Goal: Task Accomplishment & Management: Manage account settings

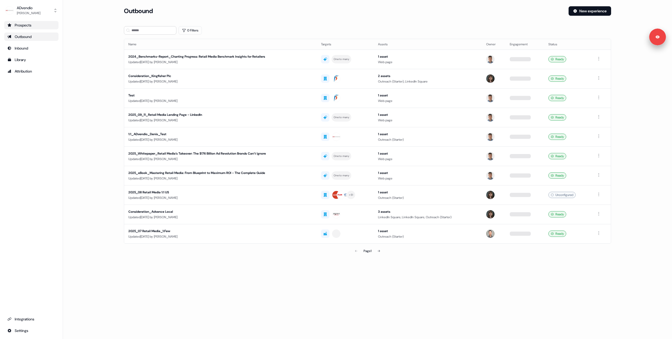
click at [31, 24] on div "Prospects" at bounding box center [31, 25] width 48 height 5
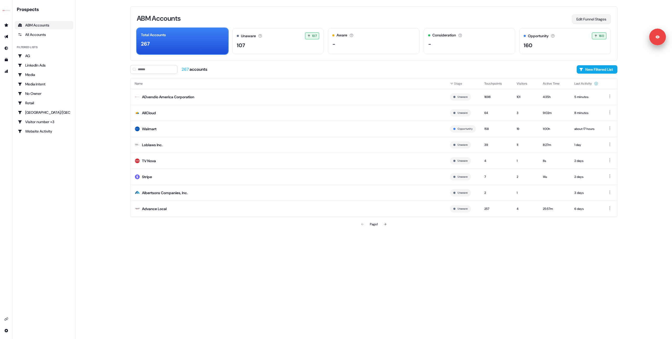
click at [584, 18] on button "Edit Funnel Stages" at bounding box center [591, 18] width 39 height 9
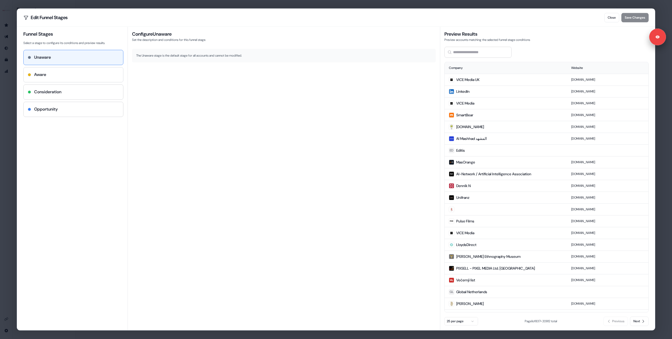
click at [52, 72] on div "Aware" at bounding box center [73, 75] width 91 height 6
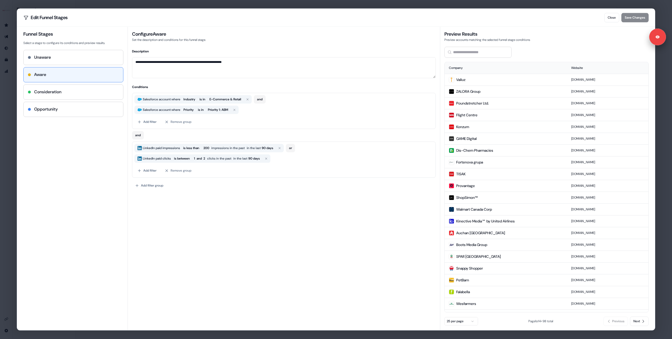
click at [11, 120] on div "**********" at bounding box center [336, 169] width 672 height 339
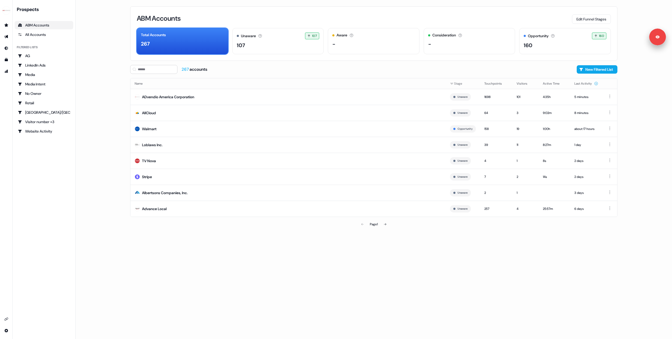
click at [280, 281] on div "ABM Accounts Edit Funnel Stages Total Accounts 267 Unaware The default stage al…" at bounding box center [374, 169] width 504 height 339
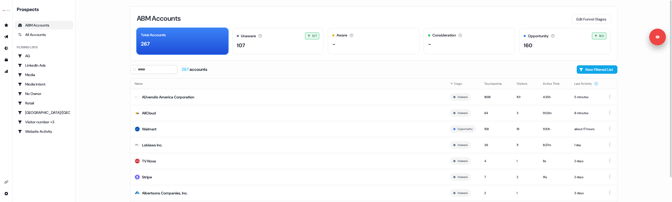
click at [103, 157] on main "Loading... ABM Accounts Edit Funnel Stages Total Accounts 267 Unaware The defau…" at bounding box center [374, 101] width 596 height 202
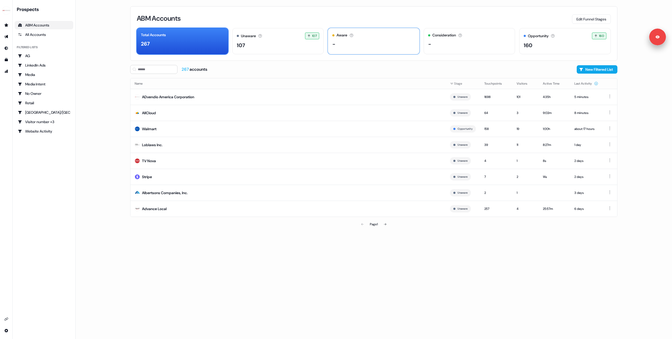
click at [377, 44] on div "-" at bounding box center [373, 44] width 83 height 8
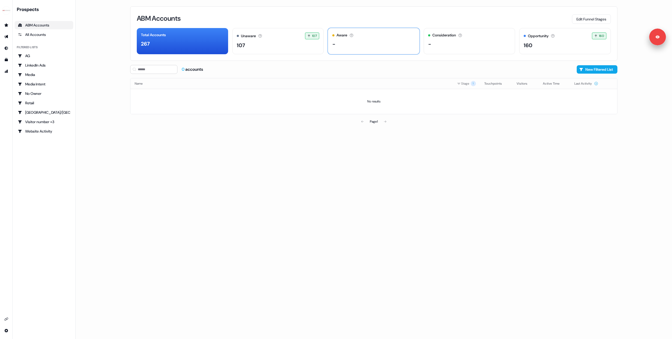
click at [363, 40] on div "-" at bounding box center [373, 44] width 83 height 8
click at [213, 46] on div "267" at bounding box center [182, 44] width 83 height 8
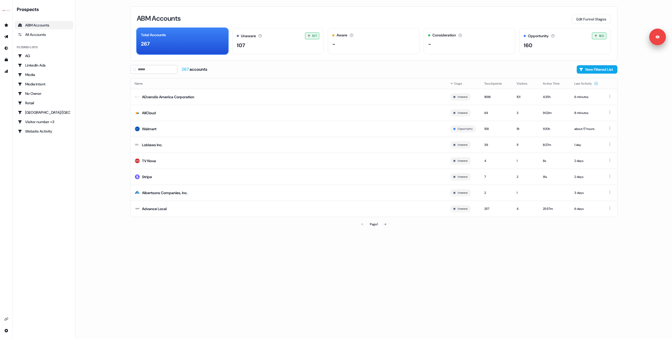
click at [111, 75] on main "Loading... ABM Accounts Edit Funnel Stages Total Accounts 267 Unaware The defau…" at bounding box center [374, 169] width 596 height 339
click at [581, 22] on button "Edit Funnel Stages" at bounding box center [591, 18] width 39 height 9
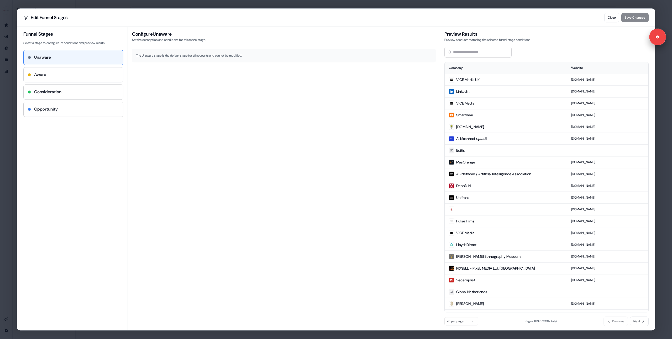
click at [58, 77] on div "Aware" at bounding box center [73, 75] width 91 height 6
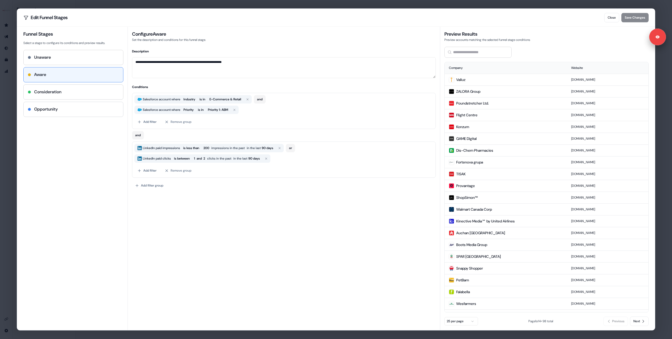
click at [61, 111] on div "Opportunity" at bounding box center [73, 109] width 91 height 6
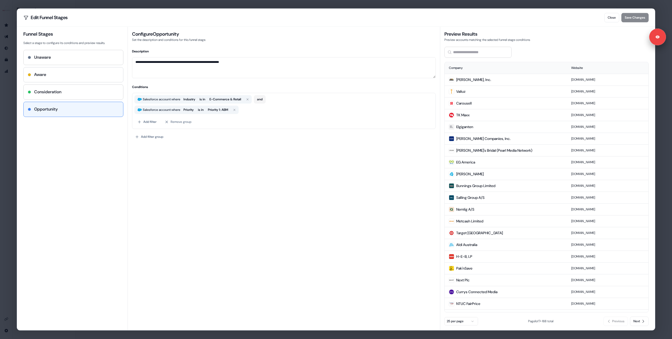
click at [64, 77] on div "Aware" at bounding box center [73, 75] width 91 height 6
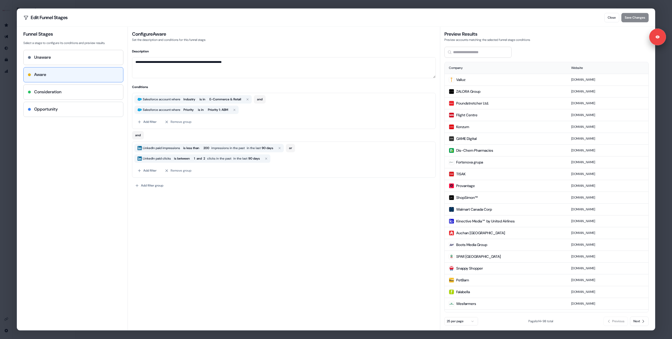
click at [69, 106] on div "Opportunity" at bounding box center [73, 109] width 99 height 15
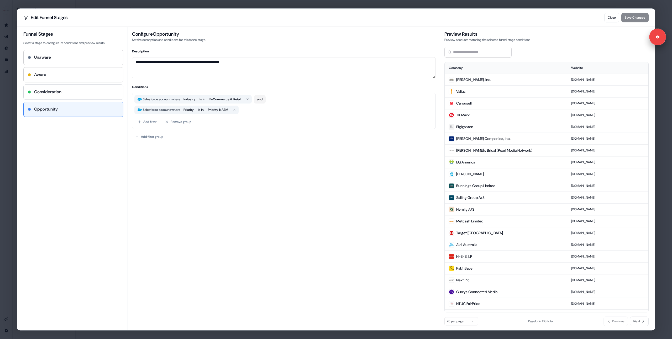
click at [73, 93] on div "Consideration" at bounding box center [73, 92] width 91 height 6
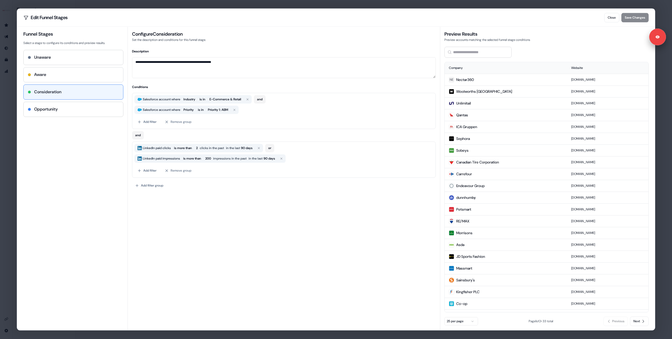
click at [62, 72] on div "Aware" at bounding box center [73, 75] width 91 height 6
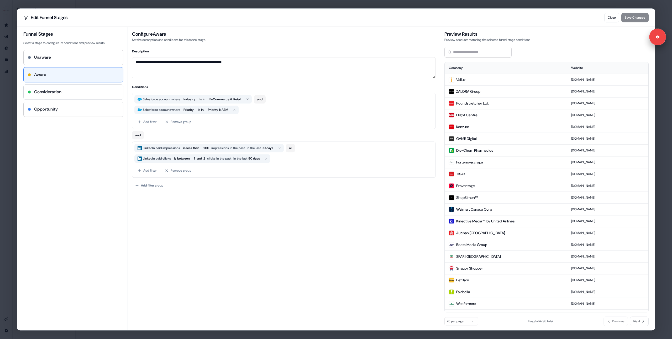
click at [57, 85] on div "Consideration" at bounding box center [73, 92] width 99 height 15
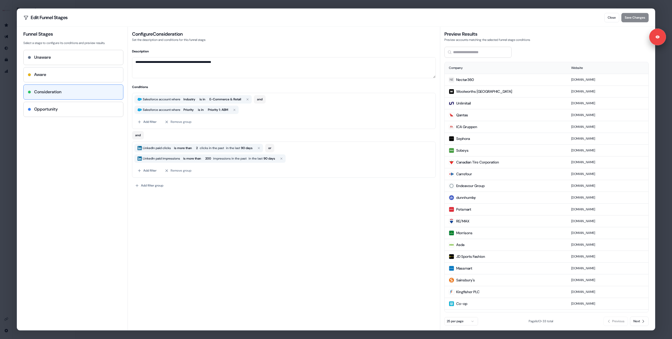
click at [59, 73] on div "Aware" at bounding box center [73, 75] width 91 height 6
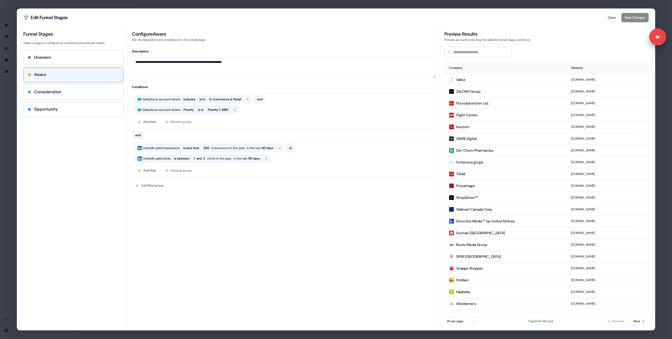
click at [56, 83] on div "Unaware Aware Consideration Opportunity" at bounding box center [73, 83] width 100 height 67
click at [55, 91] on h4 "Consideration" at bounding box center [47, 92] width 27 height 6
type textarea "**********"
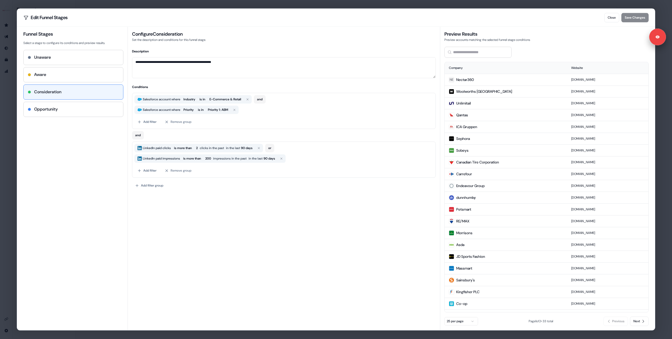
click at [10, 118] on div "**********" at bounding box center [336, 169] width 672 height 339
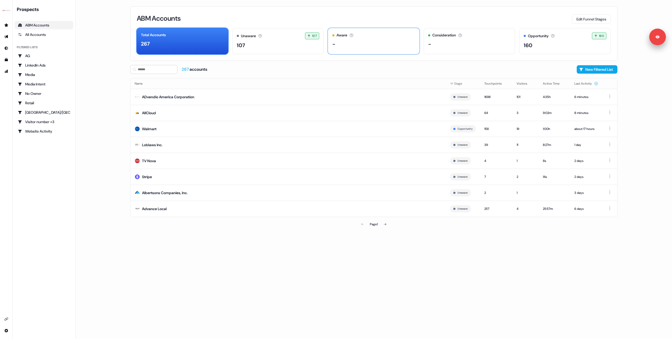
click at [338, 46] on div "-" at bounding box center [373, 44] width 83 height 8
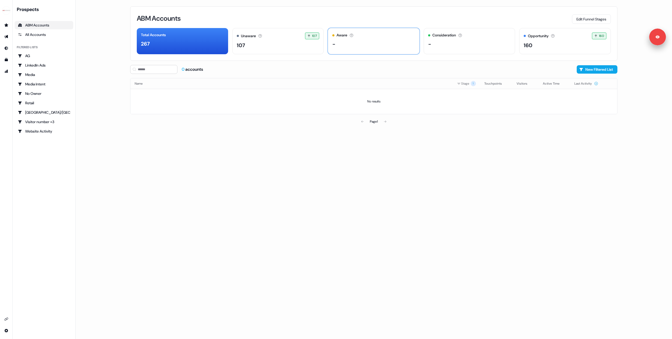
click at [345, 48] on div "Aware The account has shown light engagement, but no buying signals yet. -" at bounding box center [374, 41] width 92 height 26
click at [582, 18] on button "Edit Funnel Stages" at bounding box center [591, 18] width 39 height 9
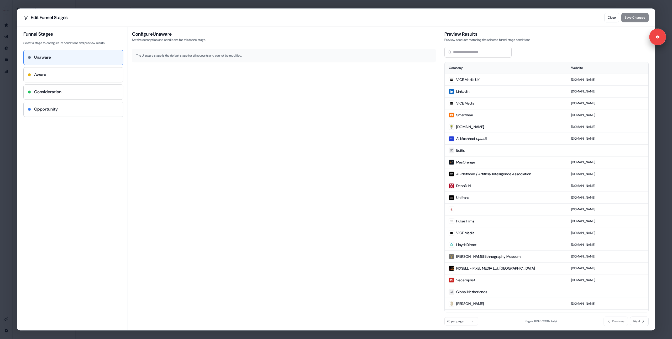
click at [39, 102] on div "Opportunity" at bounding box center [73, 109] width 99 height 15
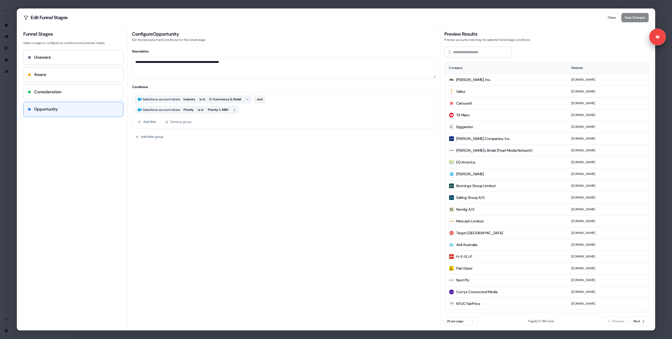
click at [53, 96] on div "Consideration" at bounding box center [73, 92] width 99 height 15
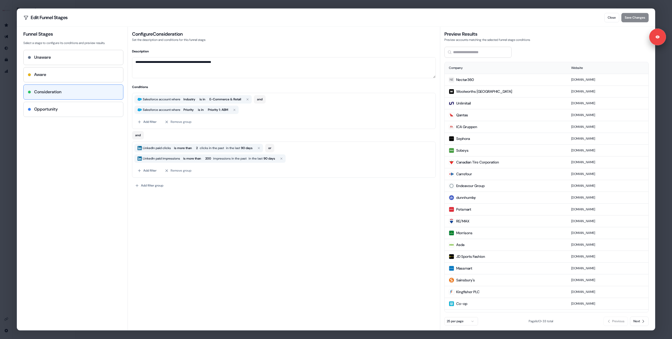
click at [50, 109] on h4 "Opportunity" at bounding box center [46, 109] width 24 height 6
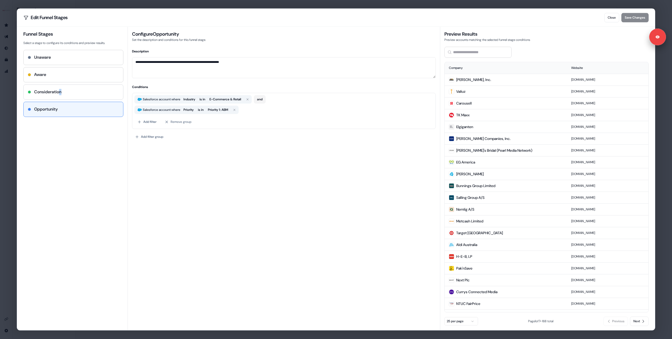
click at [61, 92] on h4 "Consideration" at bounding box center [47, 92] width 27 height 6
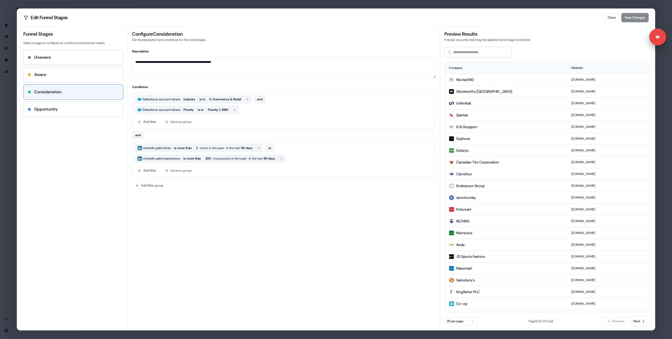
click at [58, 108] on h4 "Opportunity" at bounding box center [46, 109] width 24 height 6
type textarea "**********"
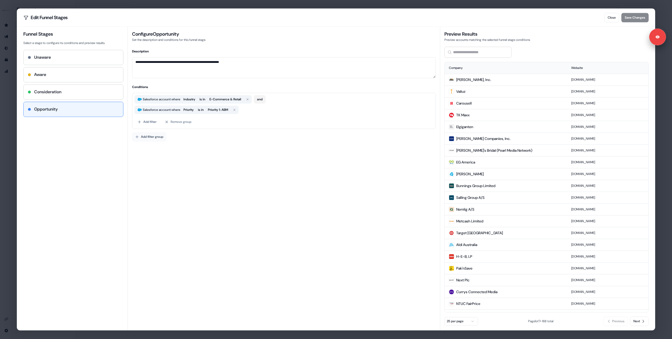
click at [145, 137] on button "Add filter group" at bounding box center [149, 136] width 34 height 9
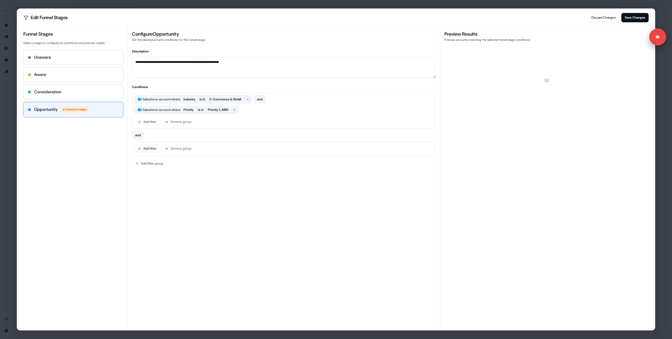
click at [142, 150] on button "Add filter" at bounding box center [146, 148] width 25 height 9
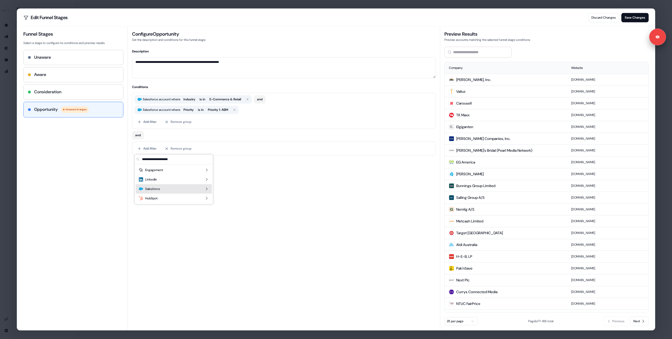
click at [155, 187] on span "Salesforce" at bounding box center [152, 189] width 15 height 5
click at [169, 195] on div "Salesforce Opportunity" at bounding box center [158, 196] width 39 height 5
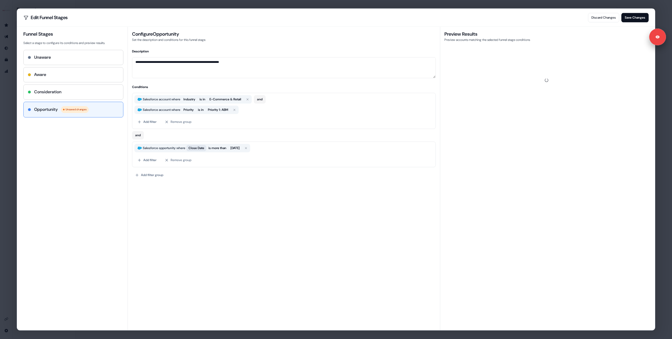
click at [204, 147] on span "Close Date" at bounding box center [196, 148] width 16 height 5
click at [173, 196] on div "**********" at bounding box center [284, 188] width 304 height 278
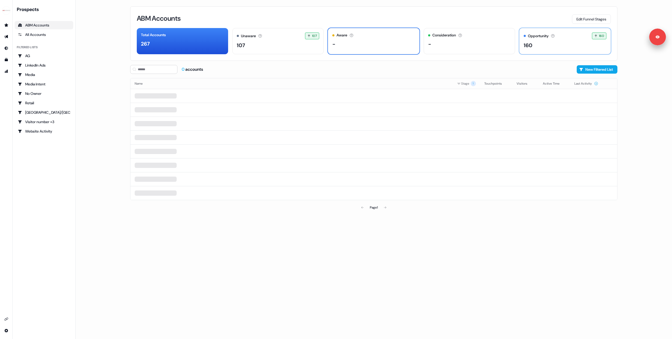
click at [560, 43] on div "160" at bounding box center [564, 45] width 83 height 8
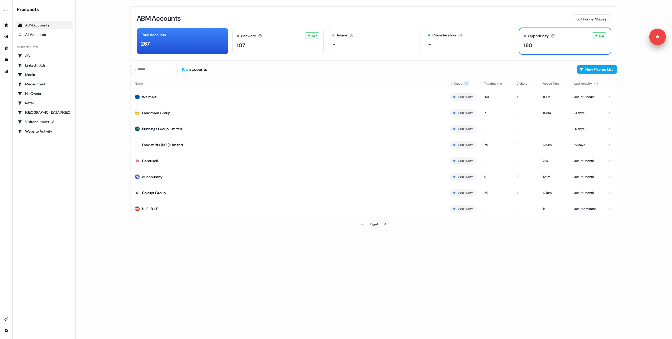
click at [576, 24] on div "ABM Accounts Edit Funnel Stages Total Accounts 267 Unaware The default stage al…" at bounding box center [373, 33] width 487 height 55
click at [579, 20] on button "Edit Funnel Stages" at bounding box center [591, 18] width 39 height 9
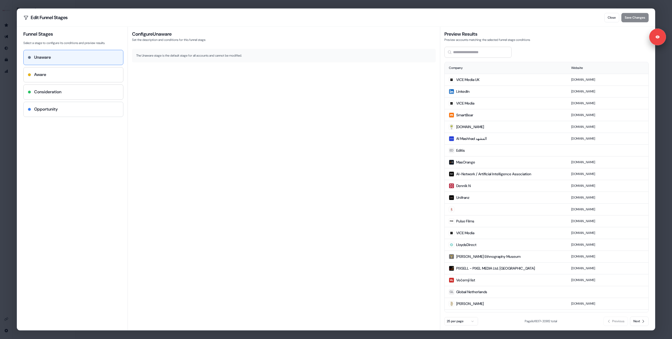
click at [56, 110] on h4 "Opportunity" at bounding box center [46, 109] width 24 height 6
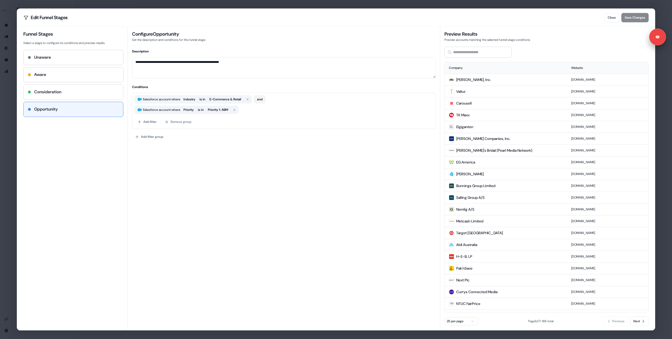
click at [57, 93] on h4 "Consideration" at bounding box center [47, 92] width 27 height 6
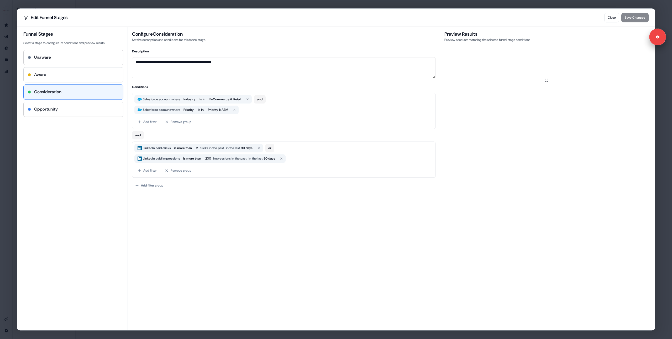
click at [63, 74] on div "Aware" at bounding box center [73, 75] width 91 height 6
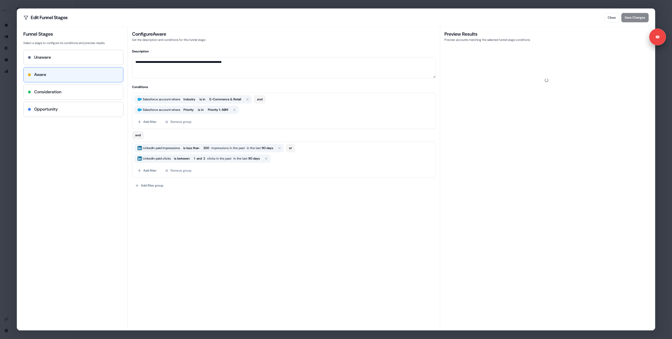
click at [51, 95] on h4 "Consideration" at bounding box center [47, 92] width 27 height 6
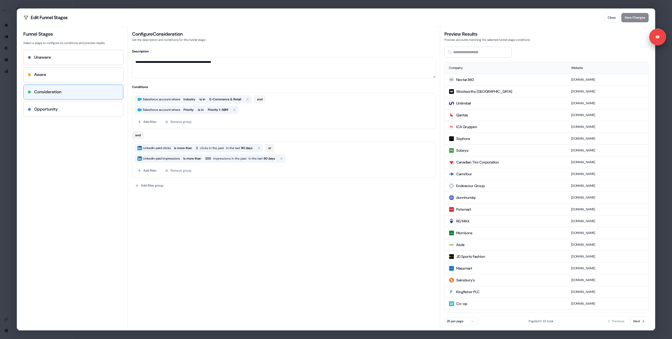
click at [45, 112] on h4 "Opportunity" at bounding box center [46, 109] width 24 height 6
type textarea "**********"
